Goal: Task Accomplishment & Management: Manage account settings

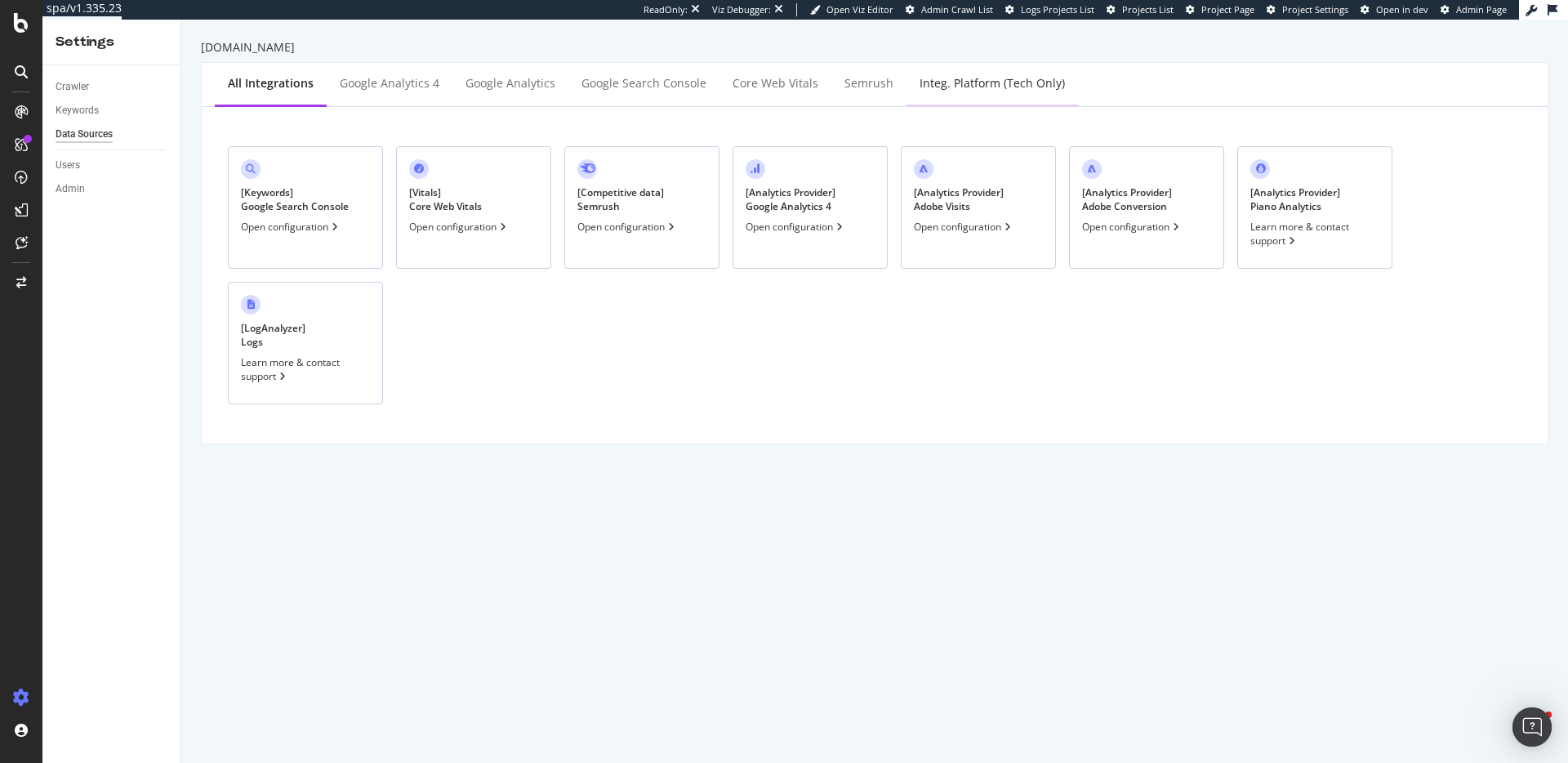
click at [1016, 73] on div "Integ. Platform (tech only)" at bounding box center [992, 84] width 171 height 45
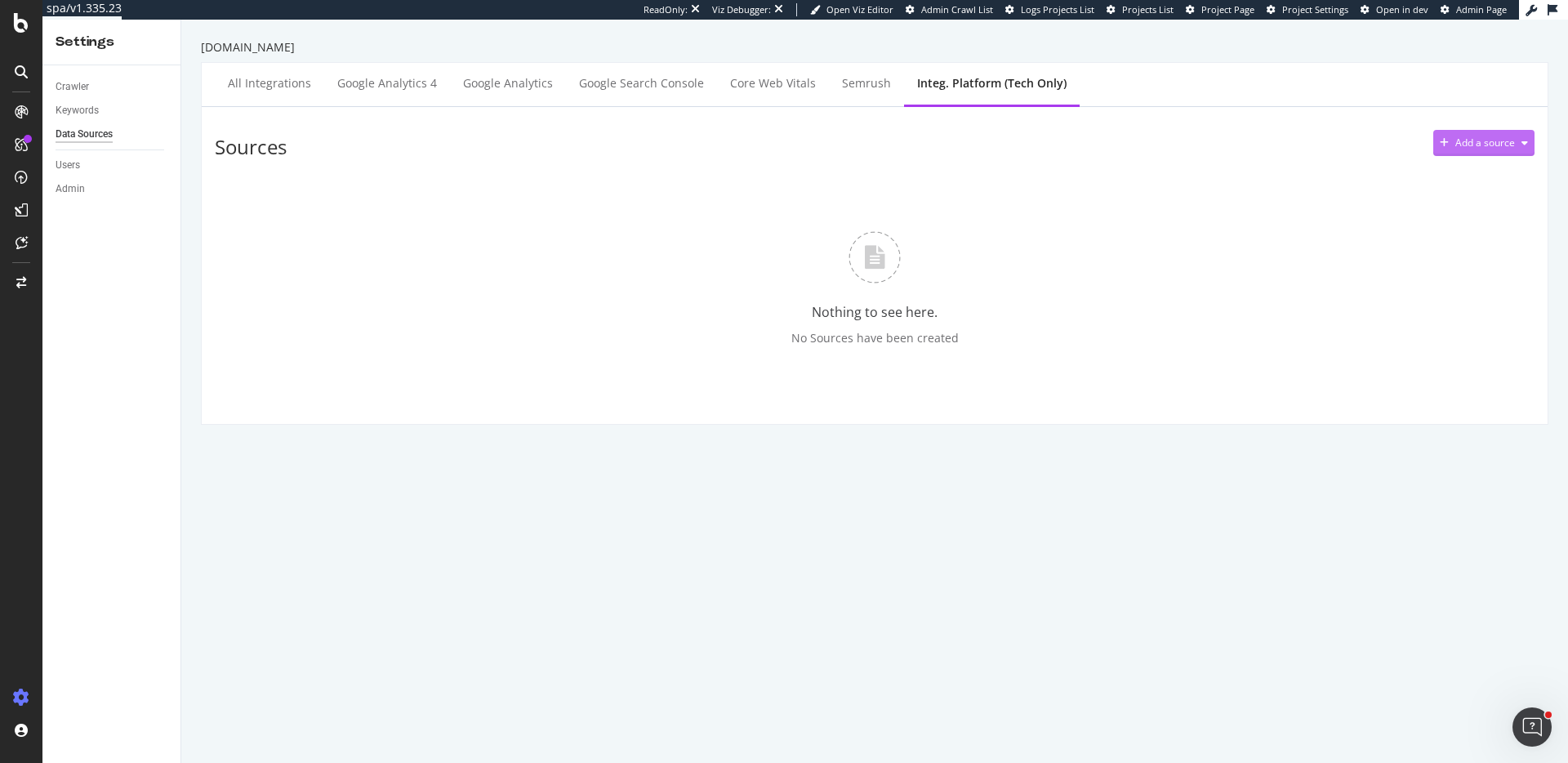
click at [1476, 133] on div "Add a source" at bounding box center [1484, 143] width 102 height 24
click at [1482, 178] on div "Semrush" at bounding box center [1472, 174] width 40 height 14
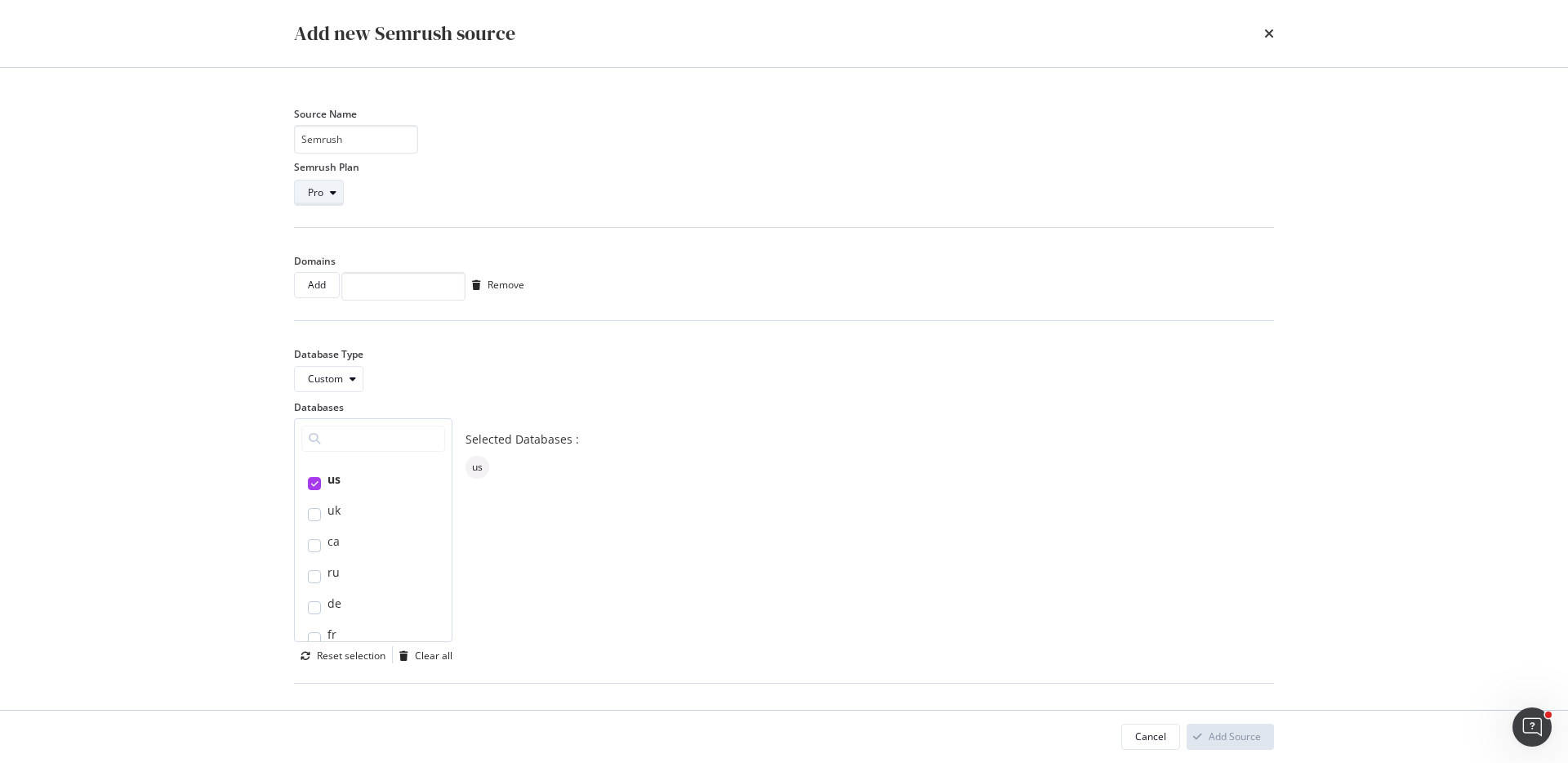
click at [339, 200] on div "Pro" at bounding box center [325, 193] width 35 height 23
